Goal: Navigation & Orientation: Find specific page/section

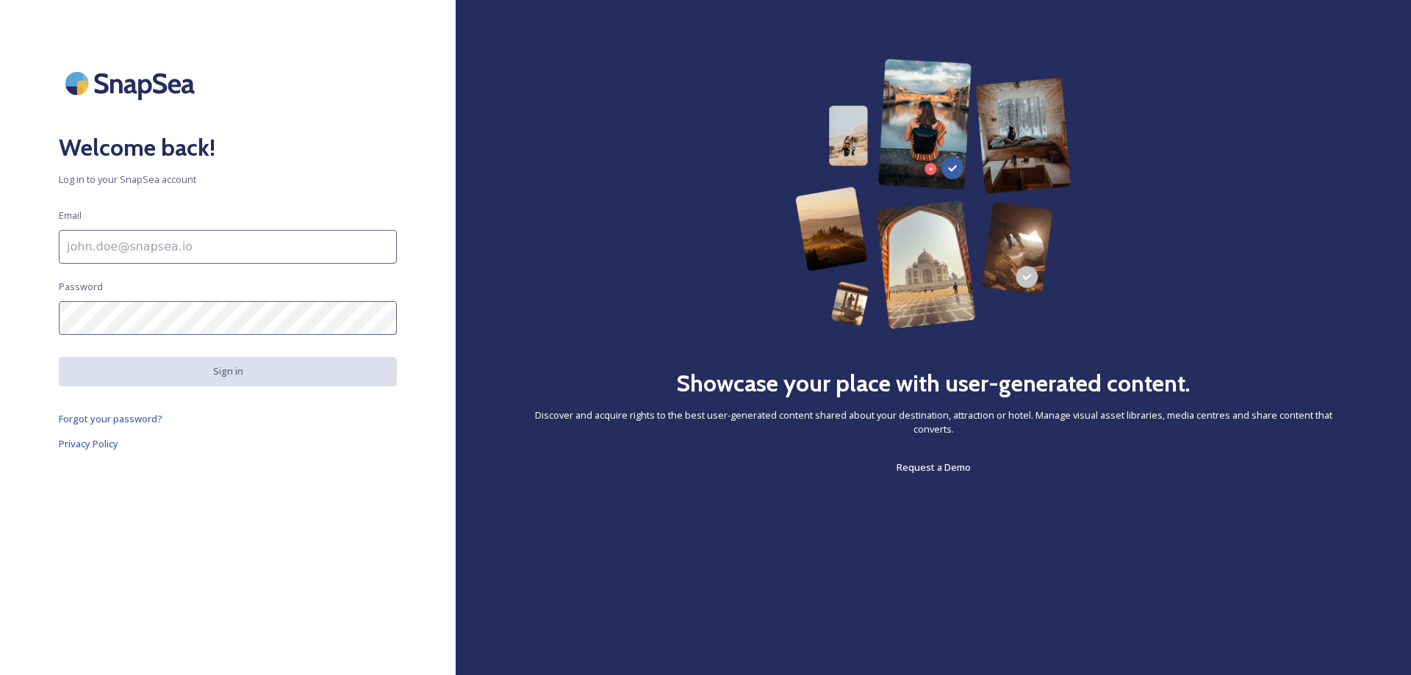
click at [301, 238] on input at bounding box center [228, 247] width 338 height 34
type input "[EMAIL_ADDRESS][DOMAIN_NAME]"
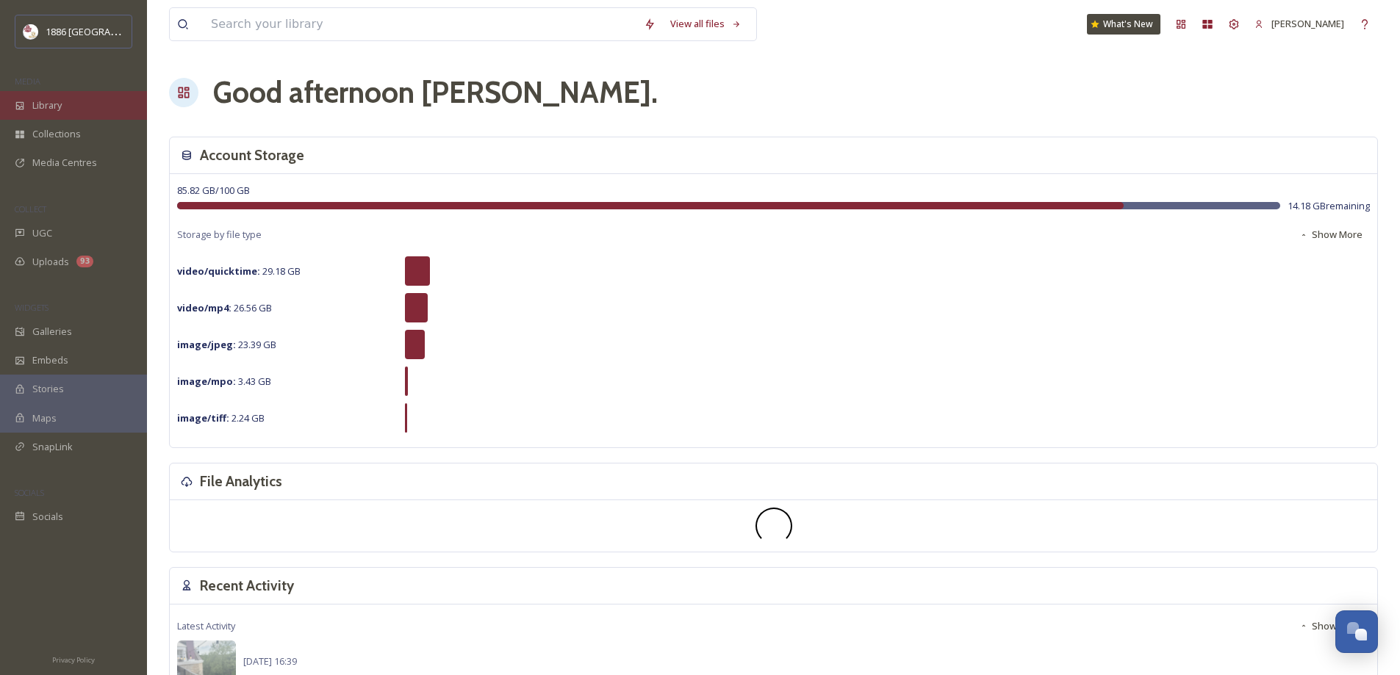
click at [68, 102] on div "Library" at bounding box center [73, 105] width 147 height 29
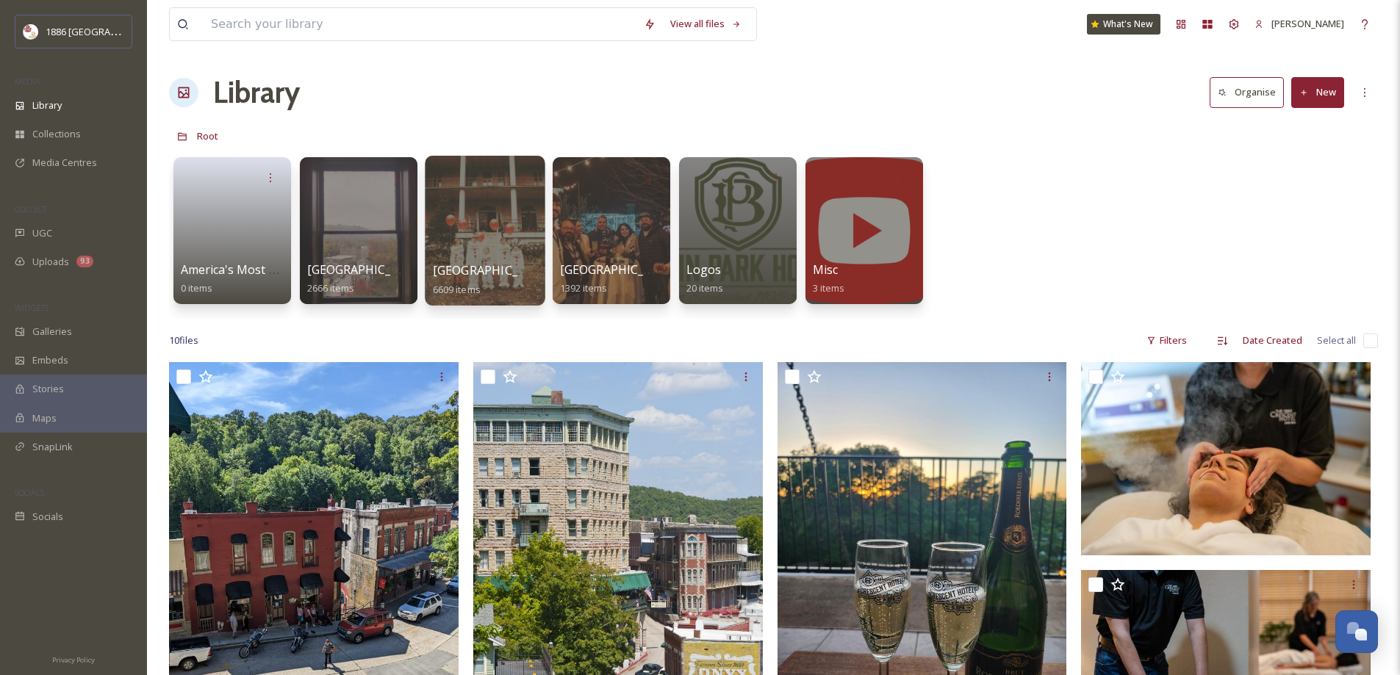
click at [471, 236] on div at bounding box center [485, 231] width 120 height 150
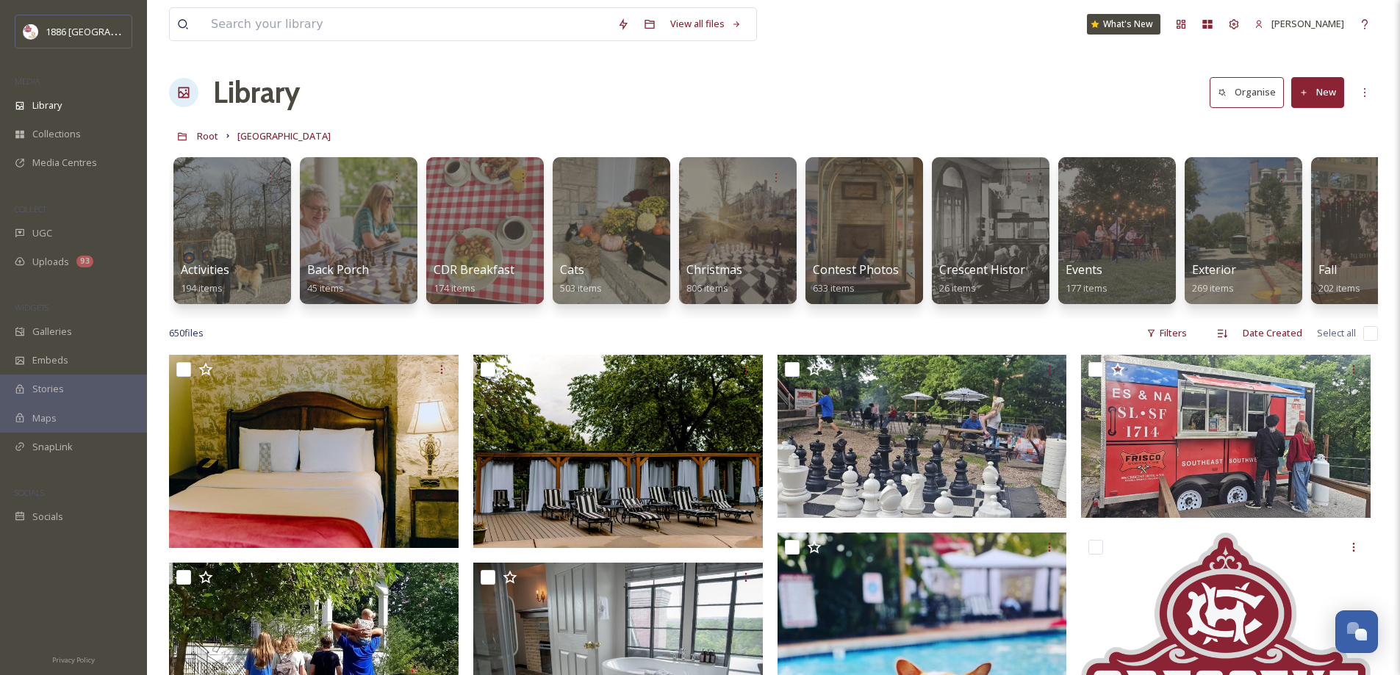
click at [1373, 317] on div "Activities 194 items Back Porch 45 items CDR Breakfast 174 items Cats 503 items…" at bounding box center [773, 234] width 1209 height 169
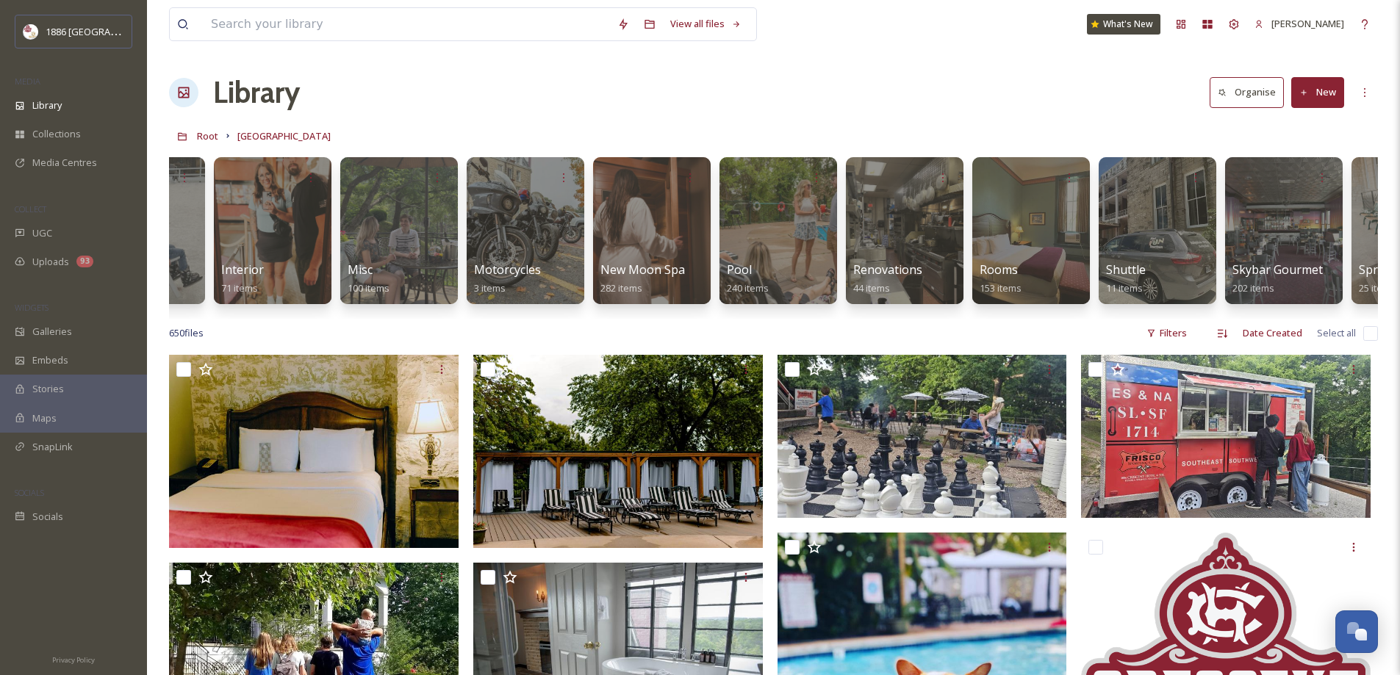
scroll to position [0, 1978]
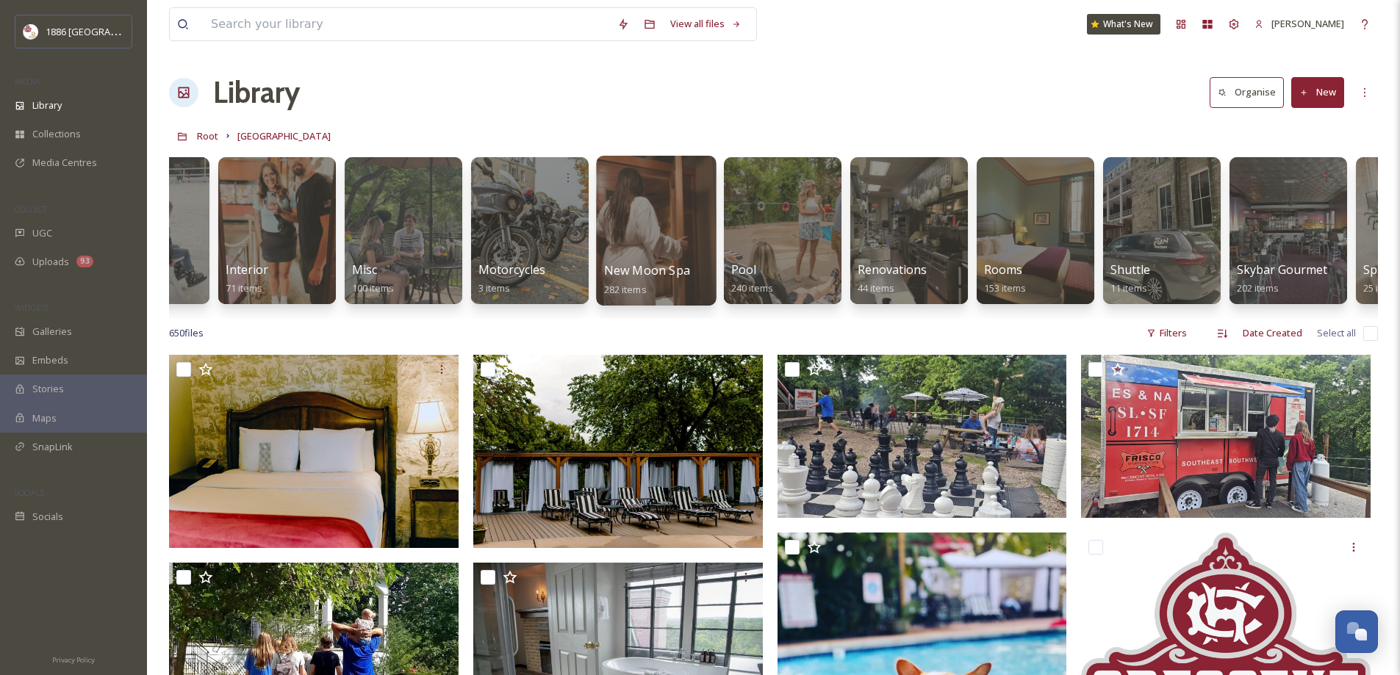
click at [650, 208] on div at bounding box center [656, 231] width 120 height 150
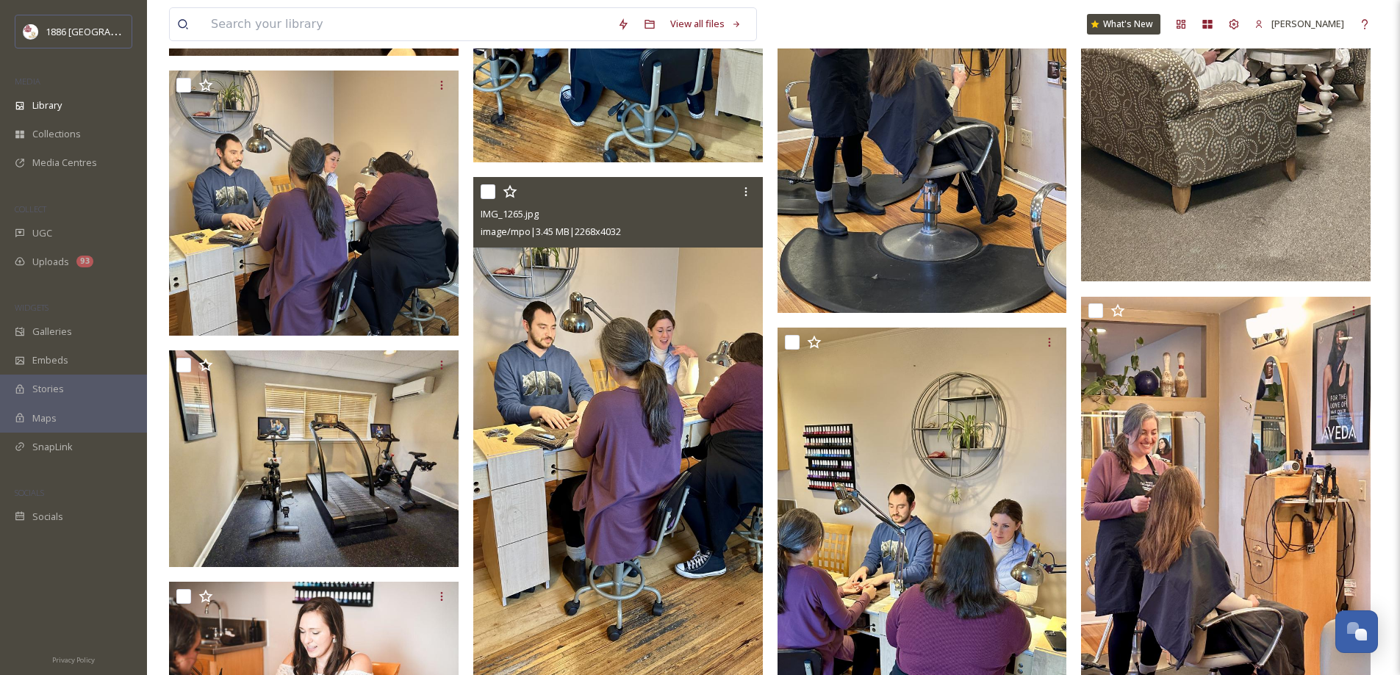
scroll to position [11244, 0]
